Goal: Task Accomplishment & Management: Manage account settings

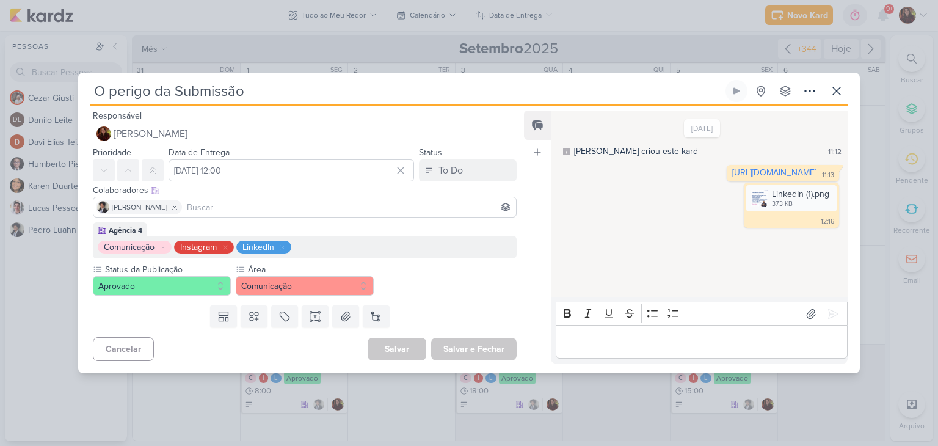
click at [853, 82] on div "O perigo da Submissão Criado por mim nenhum grupo disponível" at bounding box center [469, 226] width 782 height 293
click at [841, 93] on icon at bounding box center [837, 91] width 15 height 15
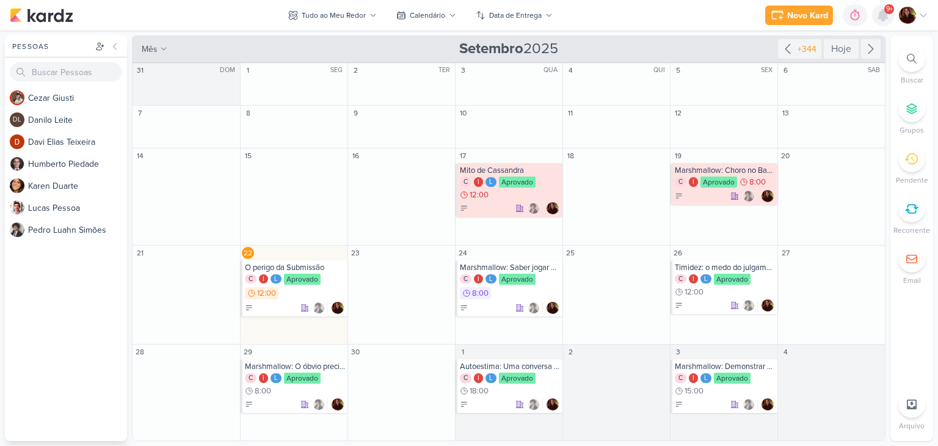
click at [877, 21] on icon at bounding box center [883, 15] width 15 height 15
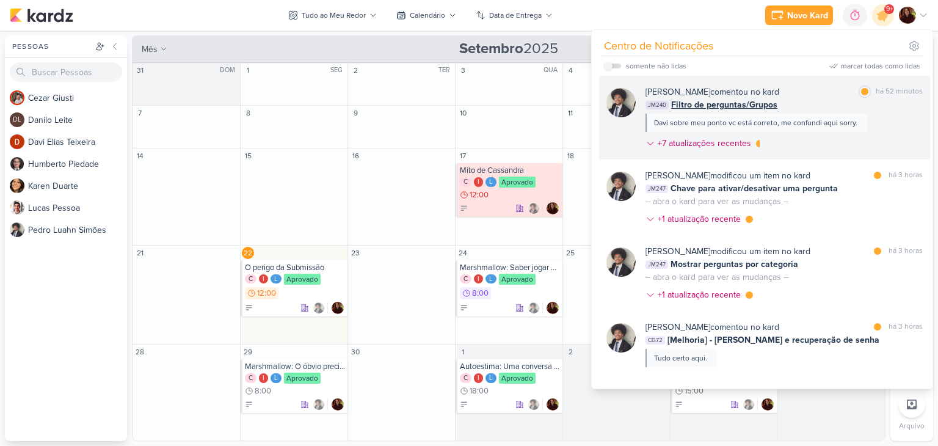
click at [826, 87] on div "[PERSON_NAME] comentou no kard marcar como lida há 52 minutos" at bounding box center [784, 92] width 277 height 13
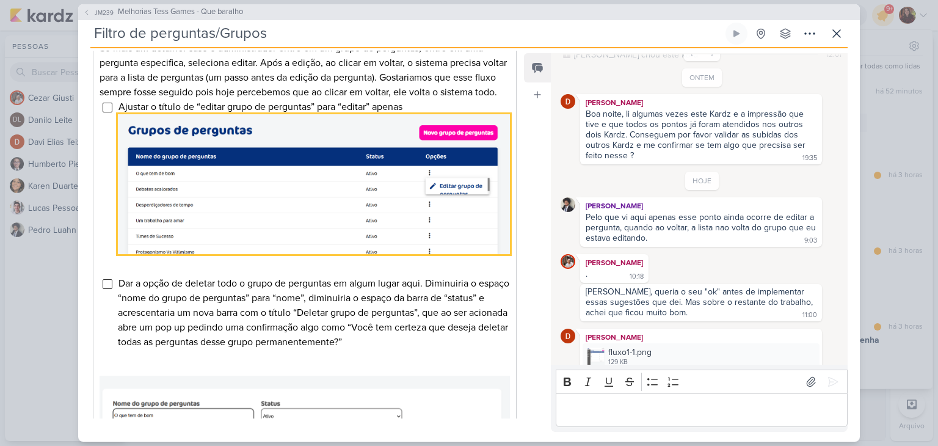
scroll to position [305, 0]
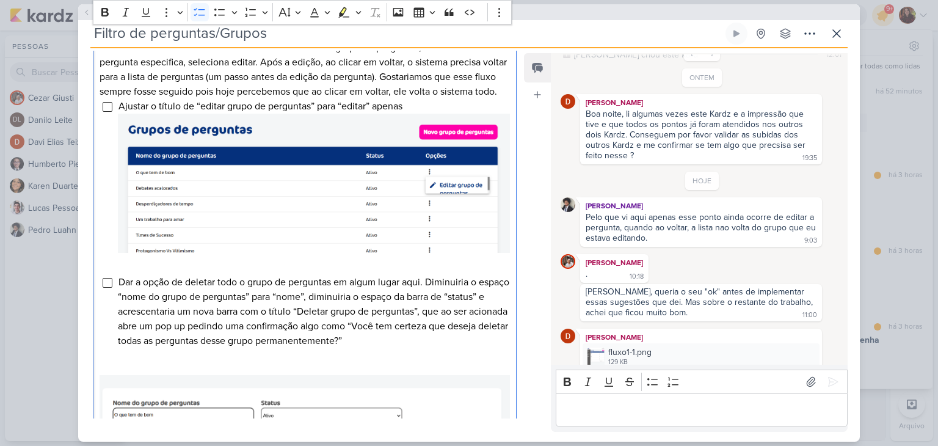
click at [426, 115] on li "Ajustar o título de “editar grupo de perguntas” para “editar” apenas" at bounding box center [314, 178] width 392 height 159
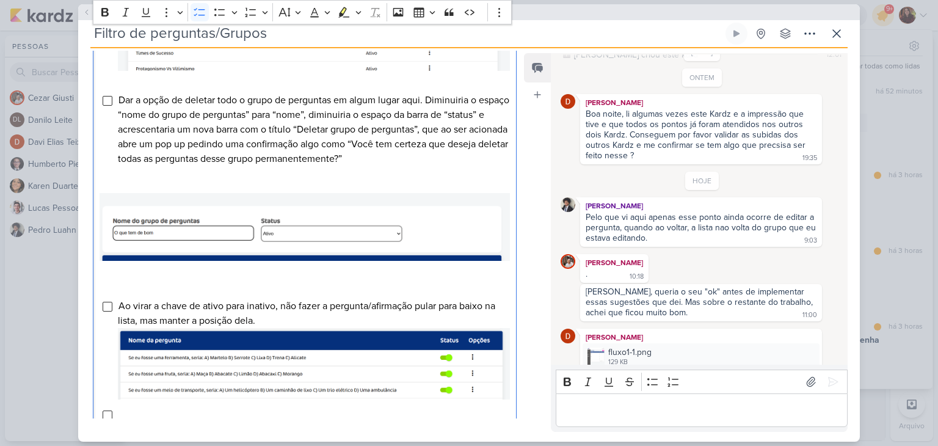
scroll to position [488, 0]
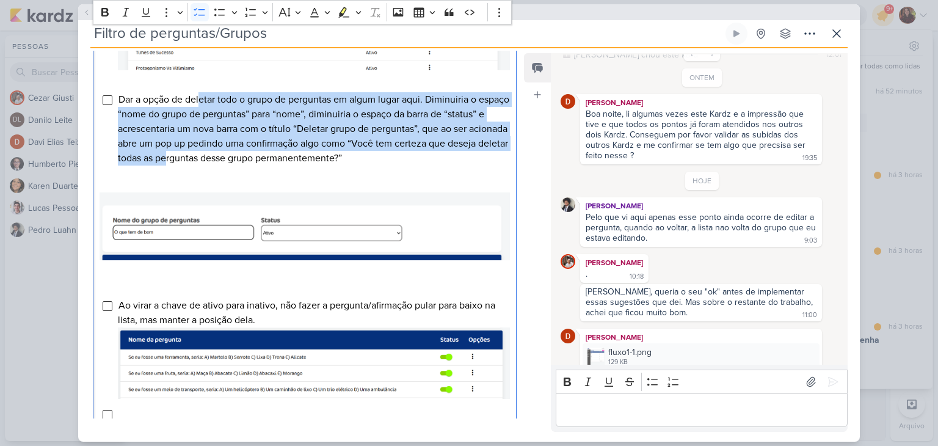
drag, startPoint x: 200, startPoint y: 111, endPoint x: 225, endPoint y: 172, distance: 66.0
click at [225, 164] on span "Dar a opção de deletar todo o grupo de perguntas em algum lugar aqui. Diminuiri…" at bounding box center [314, 128] width 392 height 71
click at [224, 164] on span "Dar a opção de deletar todo o grupo de perguntas em algum lugar aqui. Diminuiri…" at bounding box center [314, 128] width 392 height 71
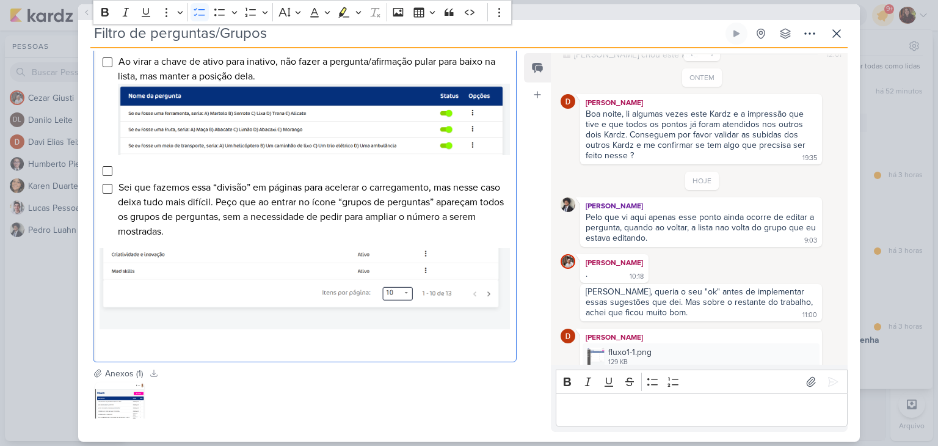
scroll to position [732, 0]
click at [137, 177] on li "Editor editing area: main" at bounding box center [314, 169] width 392 height 15
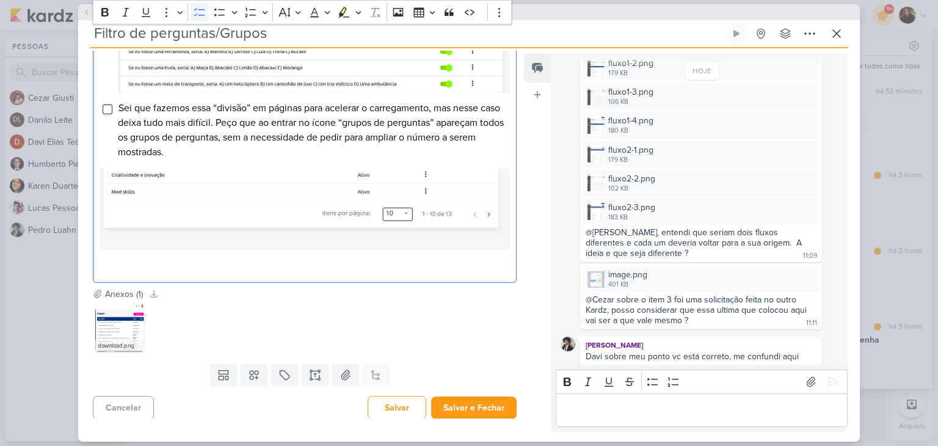
scroll to position [370, 0]
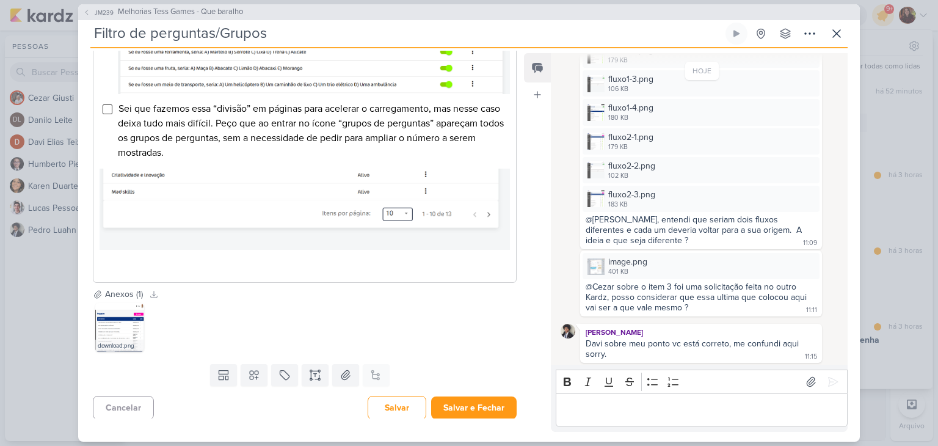
click at [676, 293] on div "@Cezar sobre o item 3 foi uma solicitação feita no outro Kardz, posso considera…" at bounding box center [698, 297] width 224 height 31
click at [596, 260] on img at bounding box center [596, 266] width 17 height 17
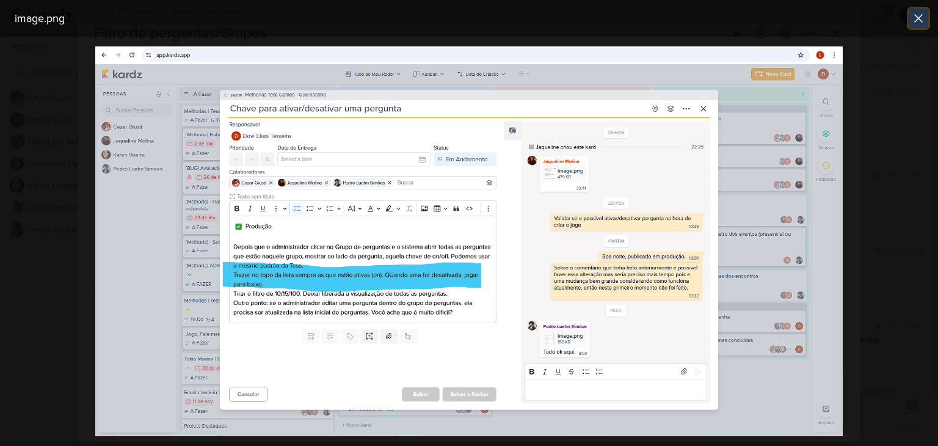
click at [918, 24] on icon at bounding box center [918, 18] width 15 height 15
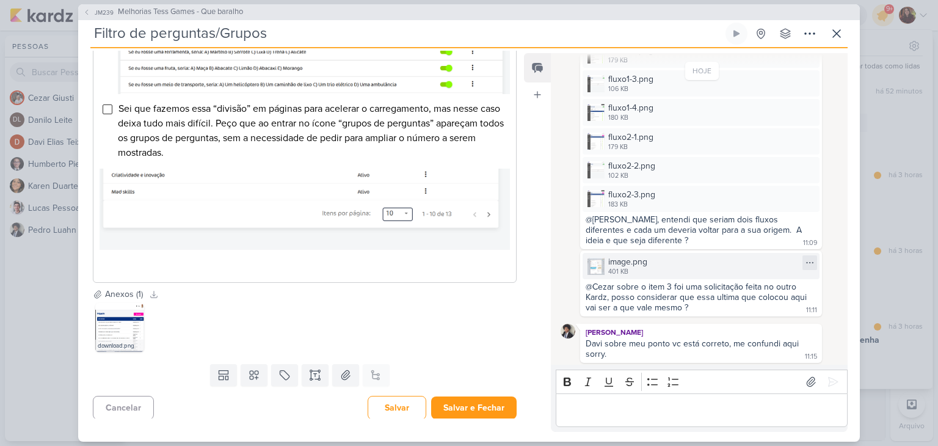
click at [809, 259] on div at bounding box center [810, 262] width 15 height 15
click at [732, 412] on p "Editor editing area: main" at bounding box center [701, 410] width 279 height 15
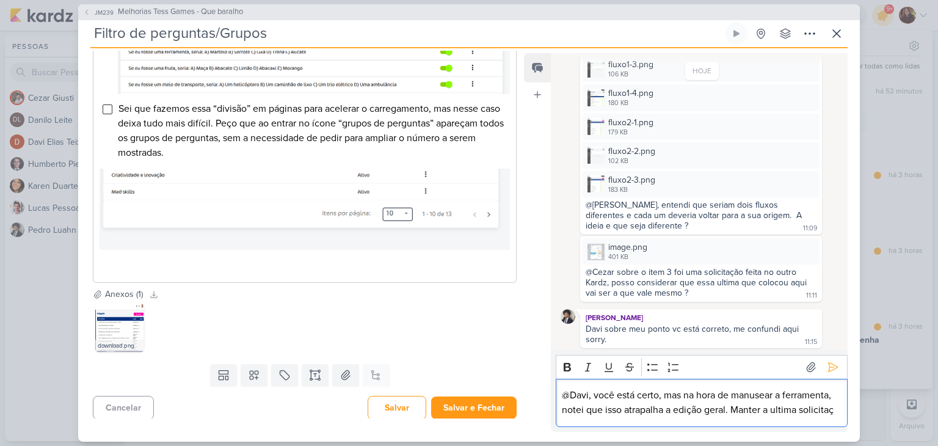
scroll to position [399, 0]
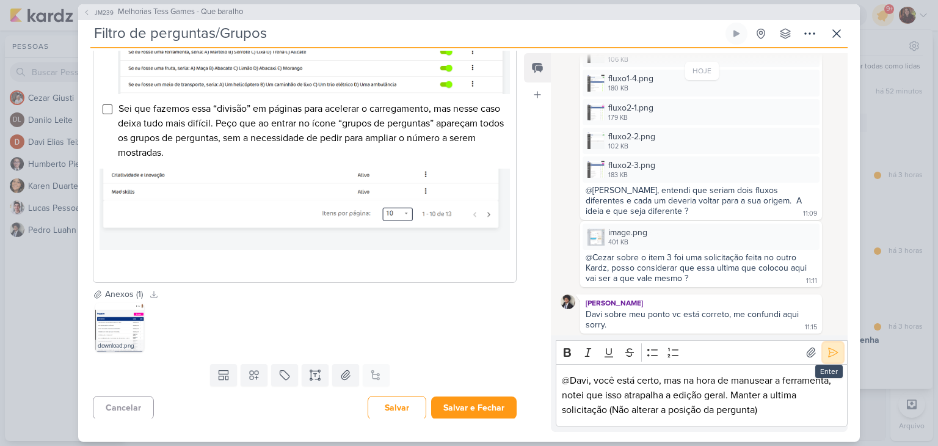
click at [832, 353] on icon at bounding box center [833, 352] width 9 height 9
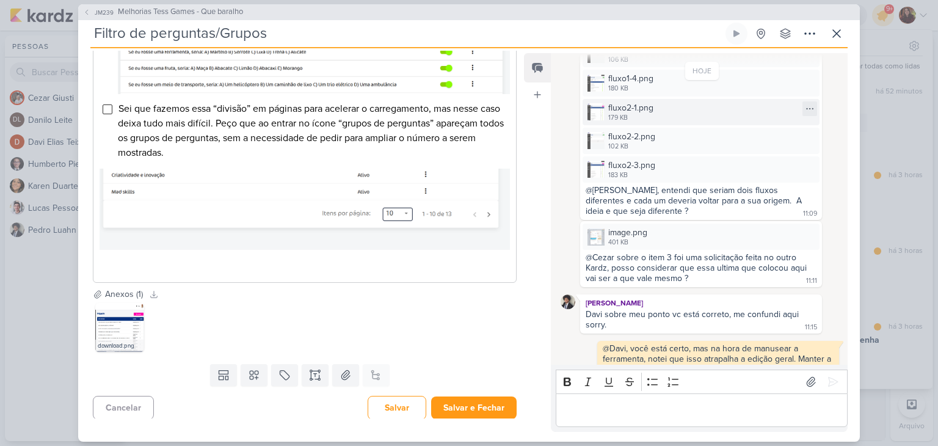
scroll to position [414, 0]
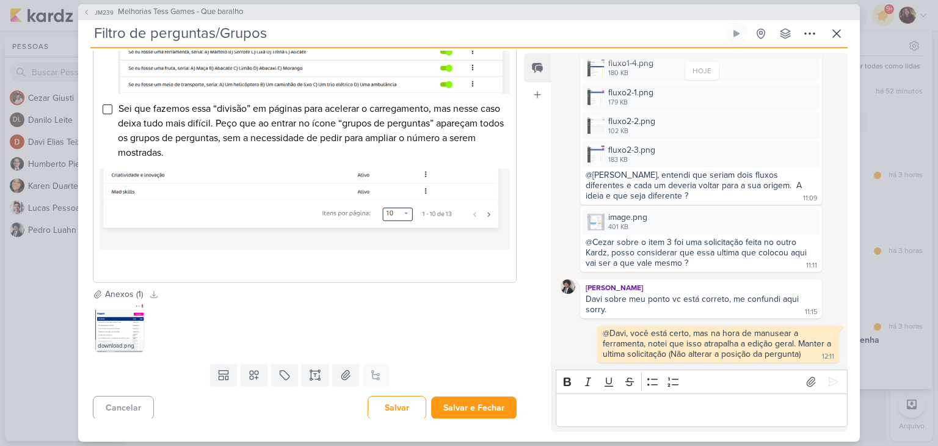
click at [118, 12] on span "Melhorias Tess Games - Que baralho" at bounding box center [180, 12] width 125 height 12
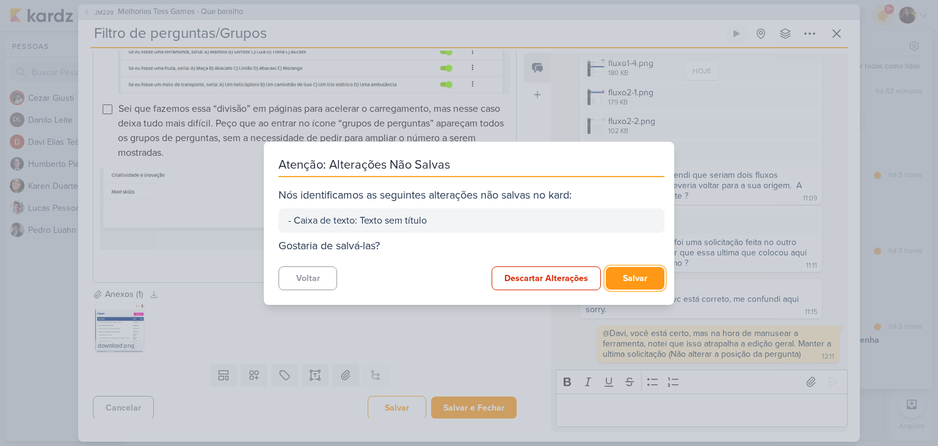
click at [627, 272] on button "Salvar" at bounding box center [635, 278] width 59 height 23
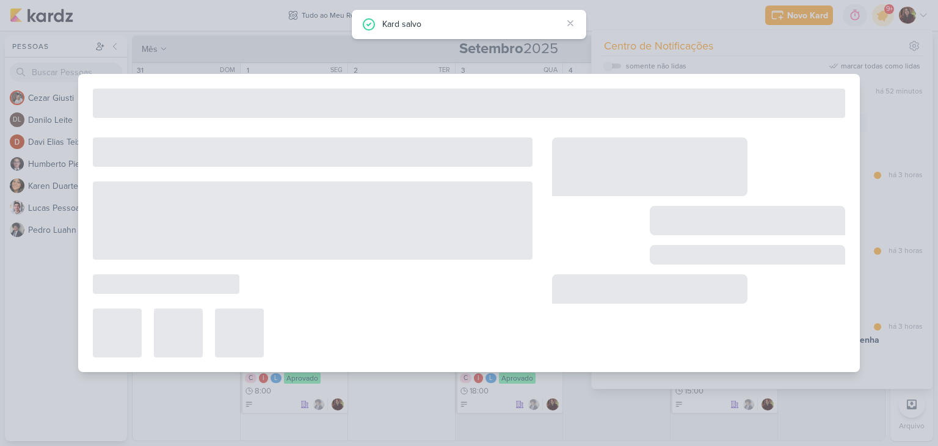
type input "Melhorias Tess Games - Que baralho"
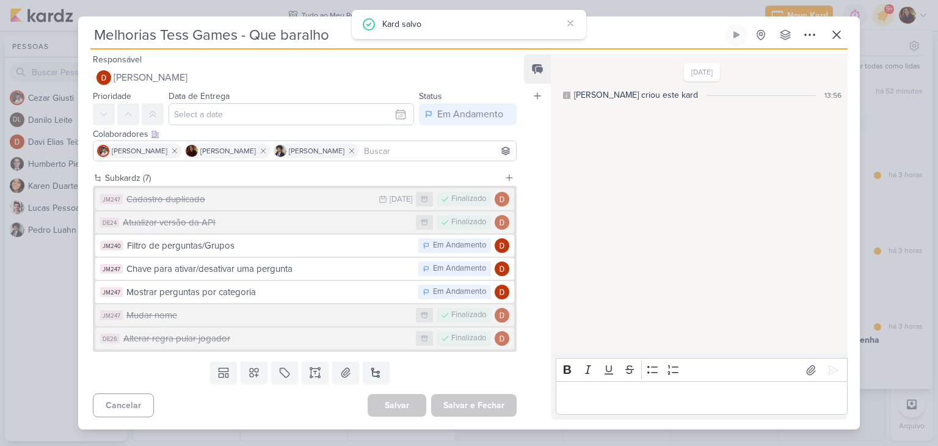
scroll to position [0, 0]
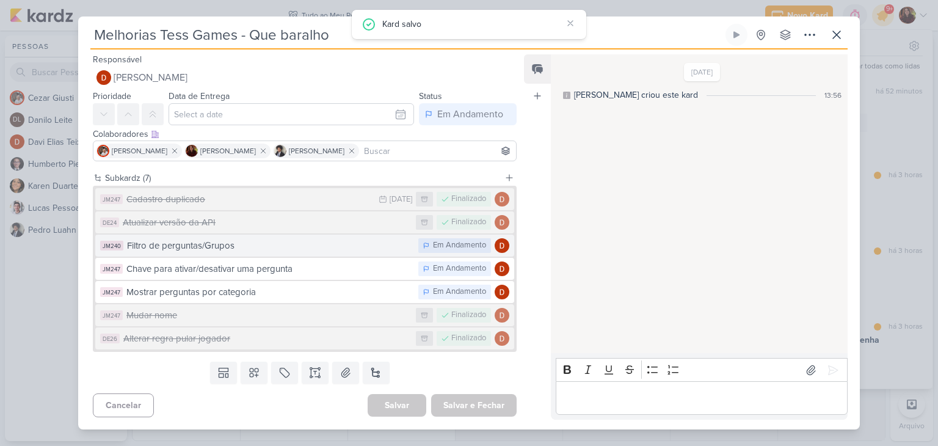
click at [319, 243] on div "Filtro de perguntas/Grupos" at bounding box center [269, 246] width 285 height 14
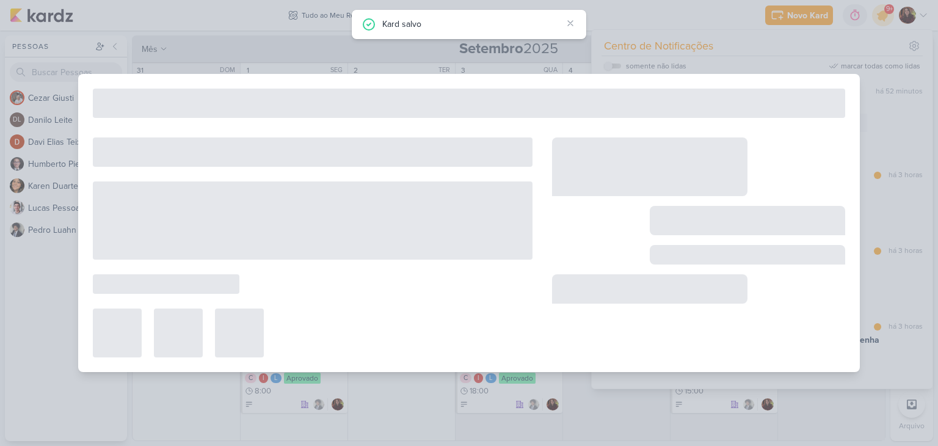
type input "Filtro de perguntas/Grupos"
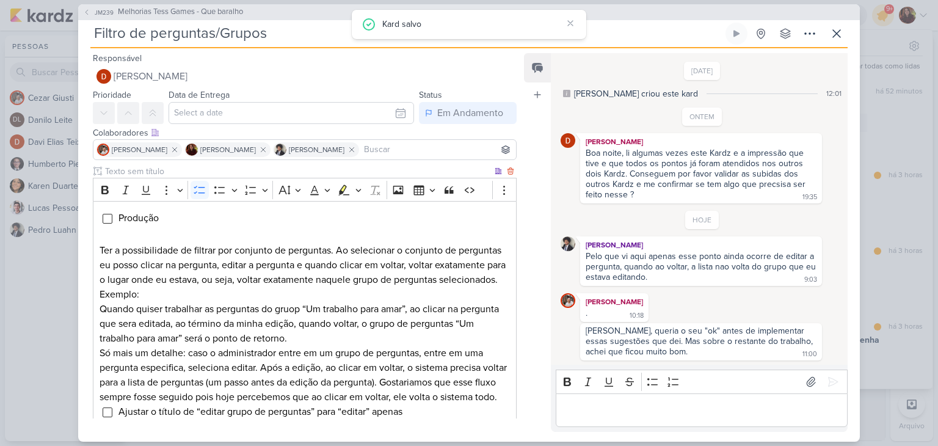
scroll to position [414, 0]
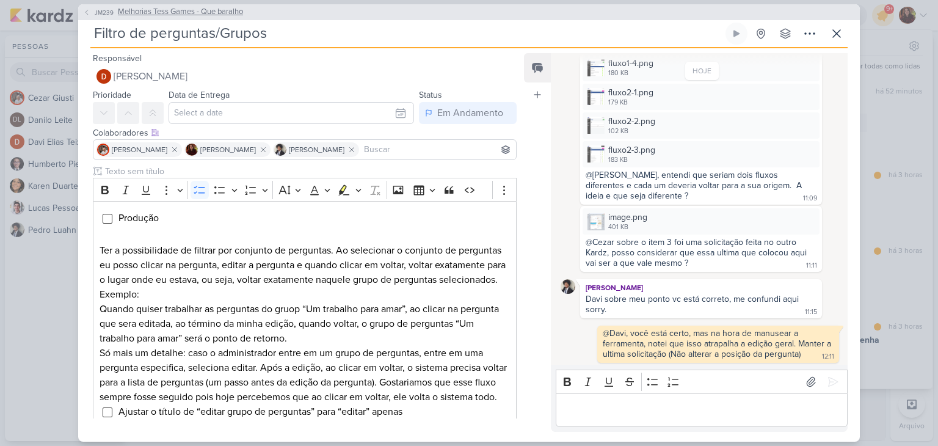
click at [136, 9] on span "Melhorias Tess Games - Que baralho" at bounding box center [180, 12] width 125 height 12
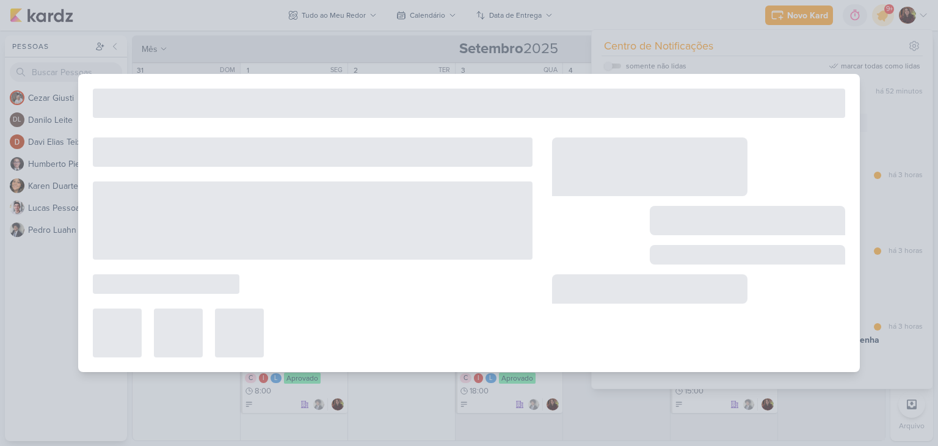
type input "Melhorias Tess Games - Que baralho"
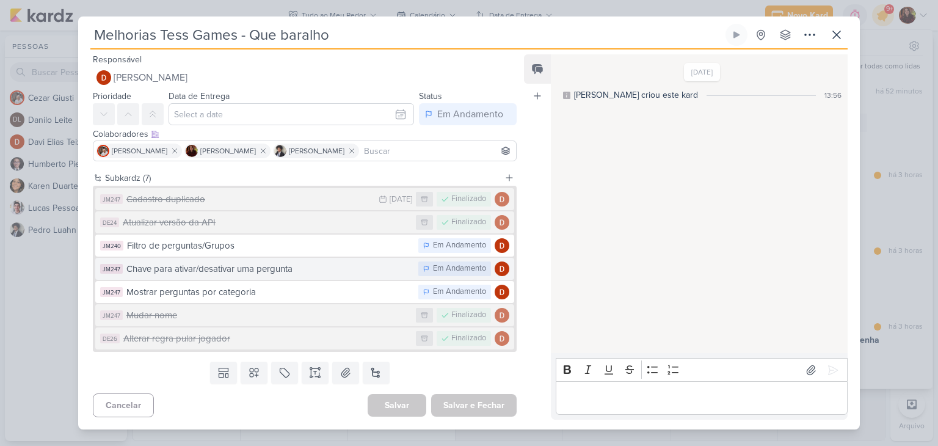
click at [289, 275] on div "Chave para ativar/desativar uma pergunta" at bounding box center [269, 269] width 286 height 14
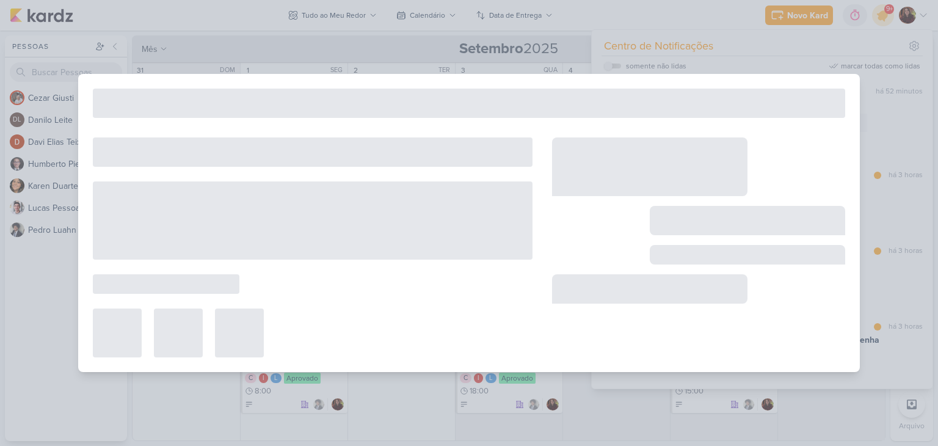
type input "Chave para ativar/desativar uma pergunta"
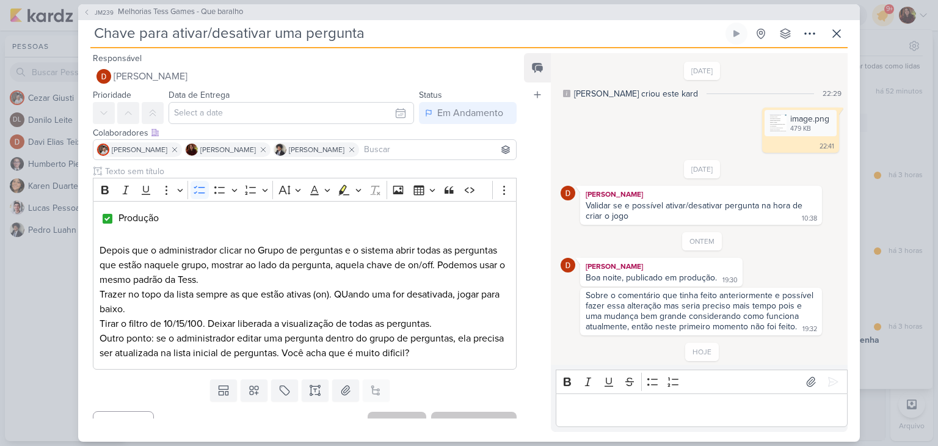
scroll to position [75, 0]
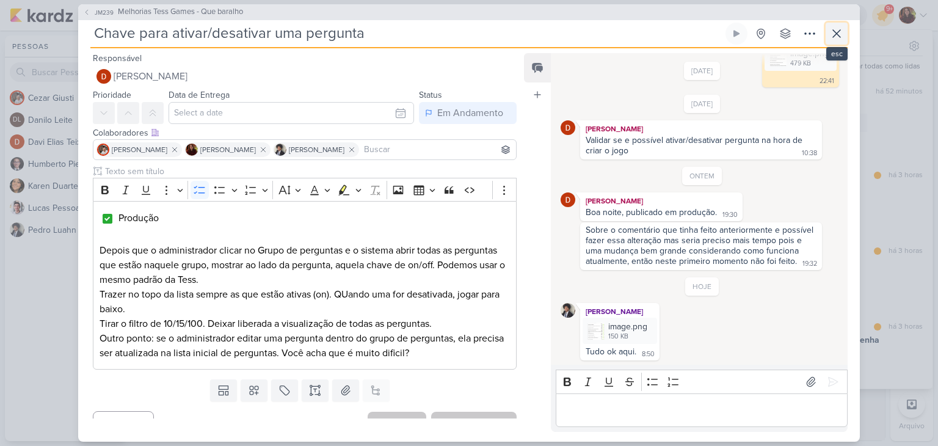
click at [838, 31] on icon at bounding box center [837, 33] width 15 height 15
